Goal: Book appointment/travel/reservation

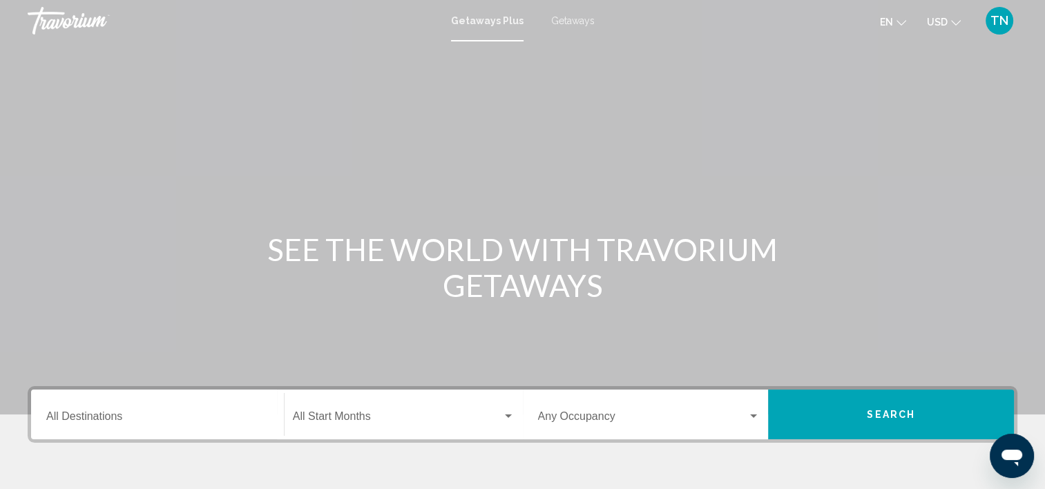
click at [116, 405] on div "Destination All Destinations" at bounding box center [157, 415] width 223 height 44
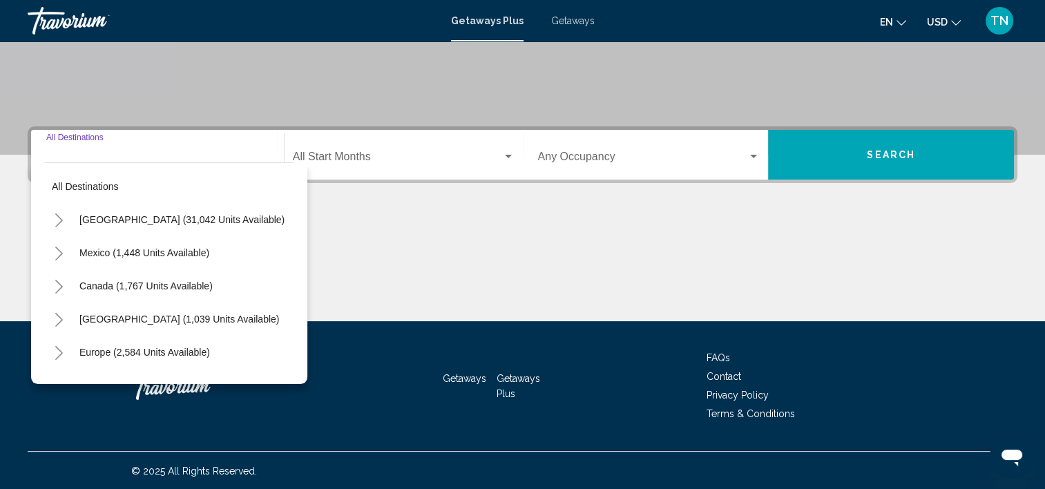
scroll to position [261, 0]
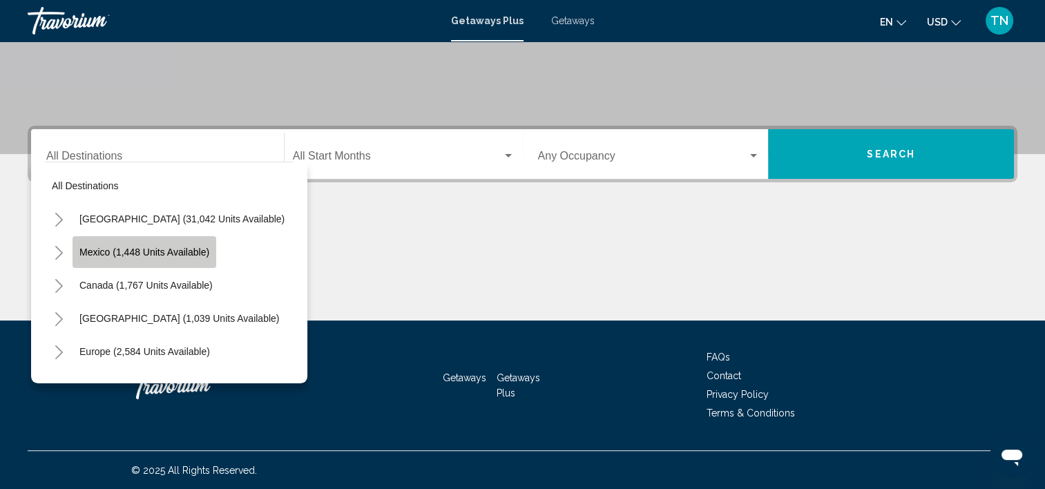
click at [183, 252] on span "Mexico (1,448 units available)" at bounding box center [144, 252] width 130 height 11
type input "**********"
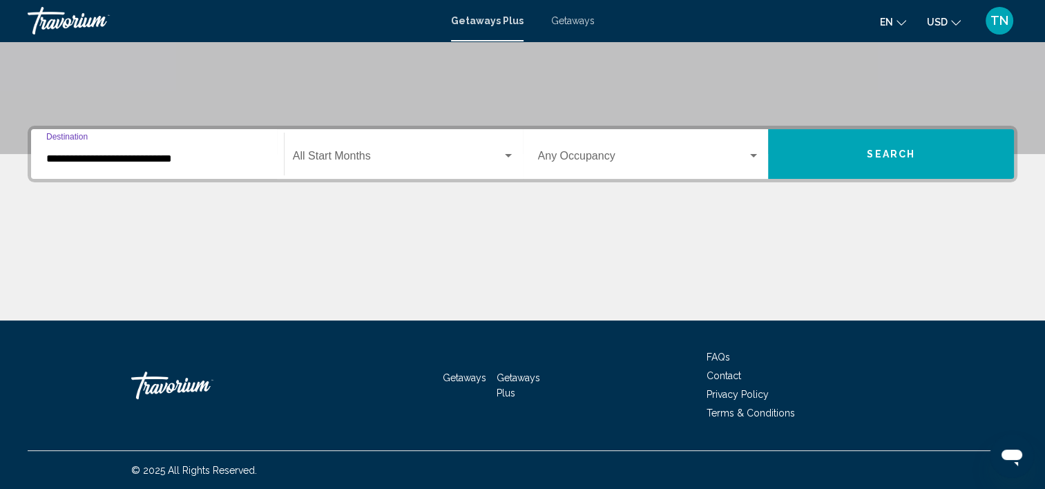
click at [373, 156] on span "Search widget" at bounding box center [397, 159] width 209 height 12
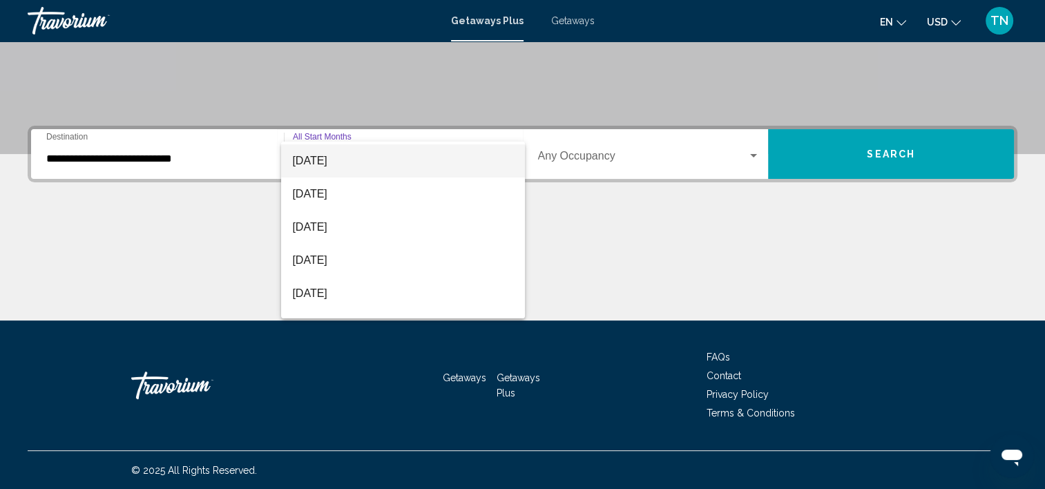
scroll to position [97, 0]
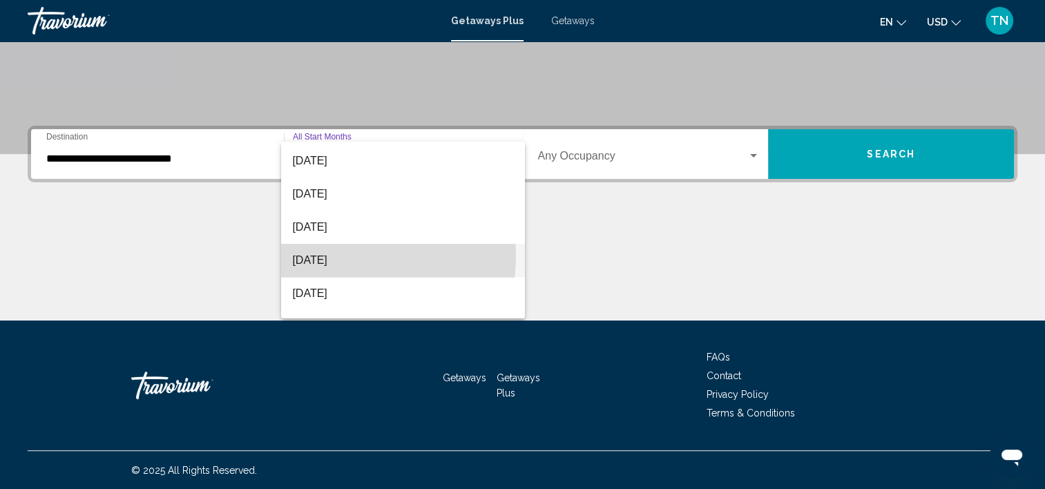
click at [343, 255] on span "February 2026" at bounding box center [403, 260] width 222 height 33
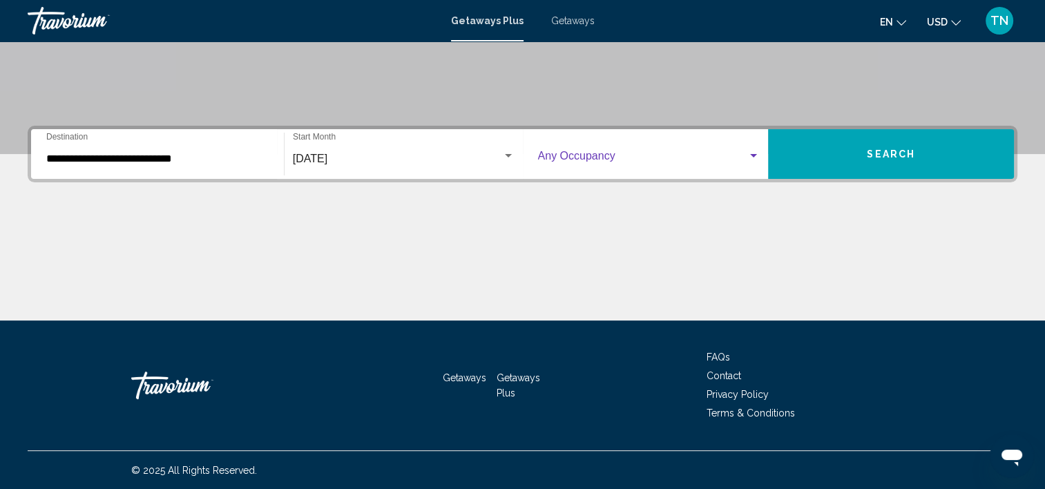
click at [754, 154] on div "Search widget" at bounding box center [753, 155] width 7 height 3
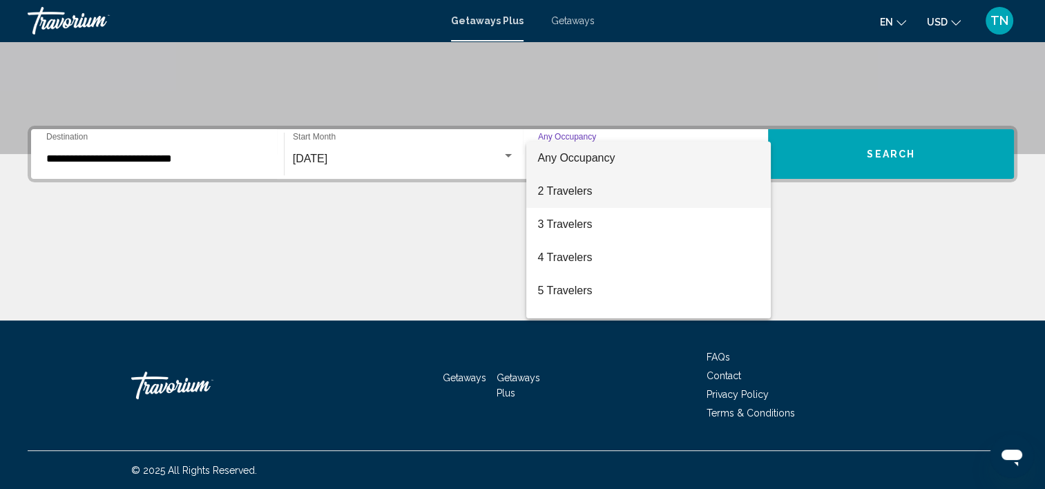
click at [609, 193] on span "2 Travelers" at bounding box center [649, 191] width 223 height 33
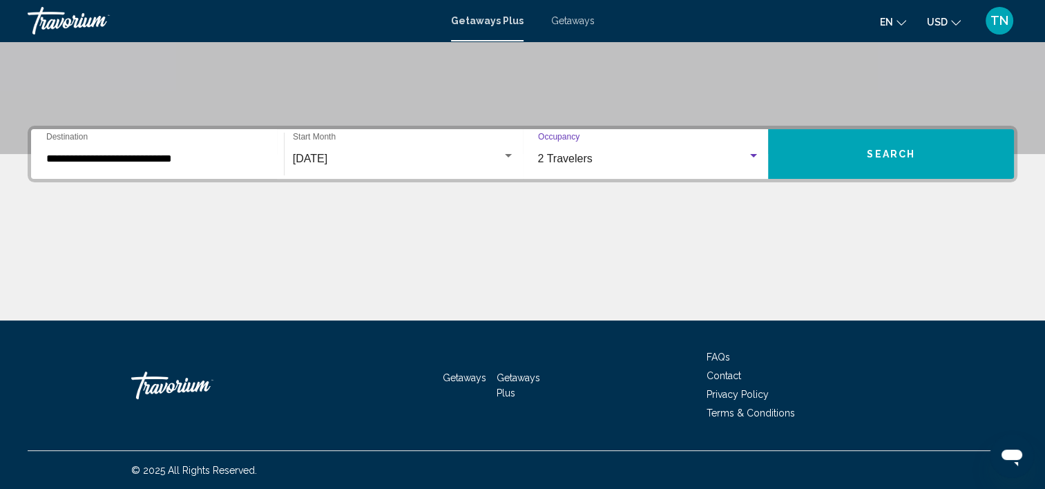
click at [876, 151] on span "Search" at bounding box center [891, 154] width 48 height 11
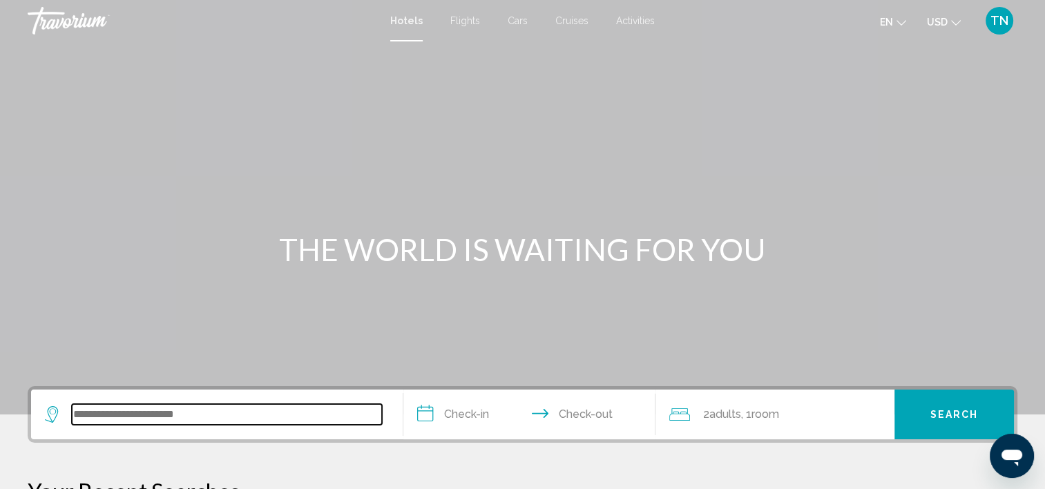
click at [134, 413] on input "Search widget" at bounding box center [227, 414] width 310 height 21
